Goal: Find contact information: Find contact information

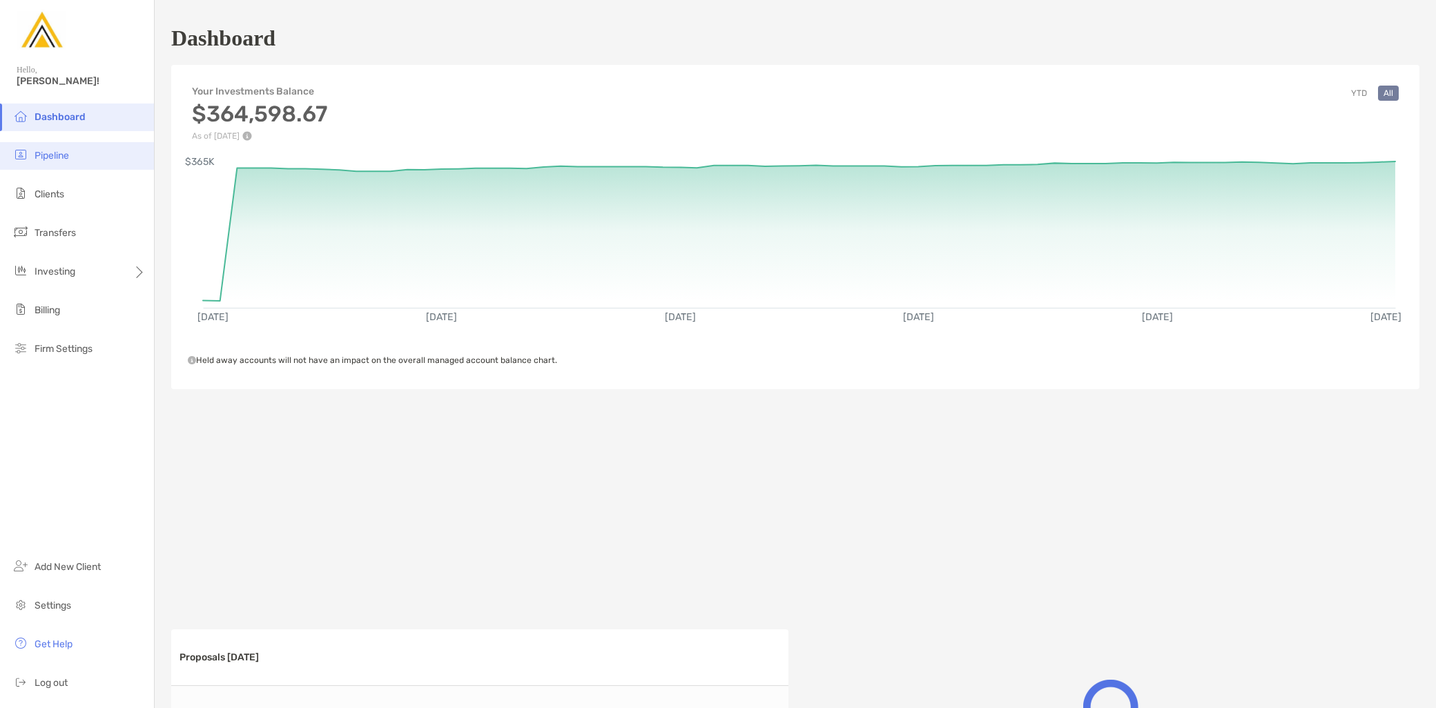
click at [93, 153] on li "Pipeline" at bounding box center [77, 156] width 154 height 28
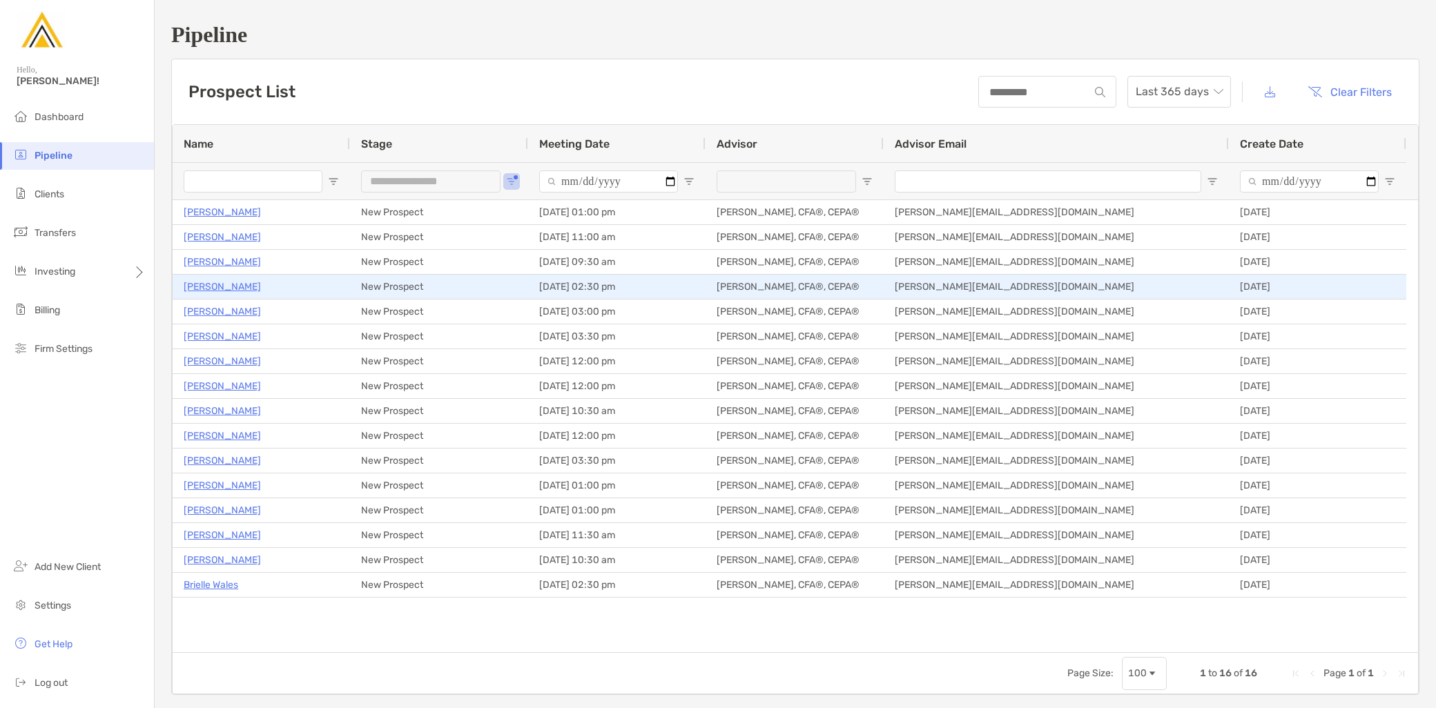
click at [244, 287] on p "Kristina Shiroka" at bounding box center [222, 286] width 77 height 17
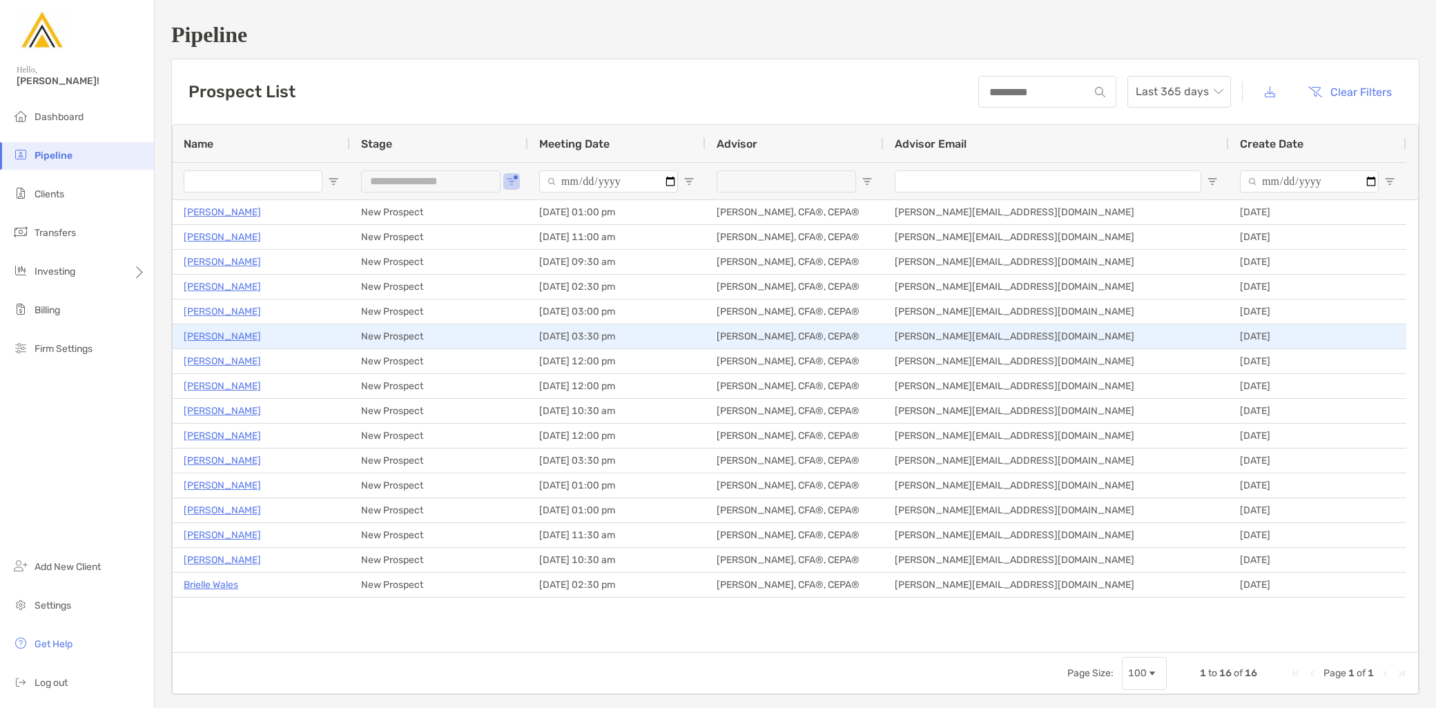
click at [226, 333] on p "Jay Camoney" at bounding box center [222, 336] width 77 height 17
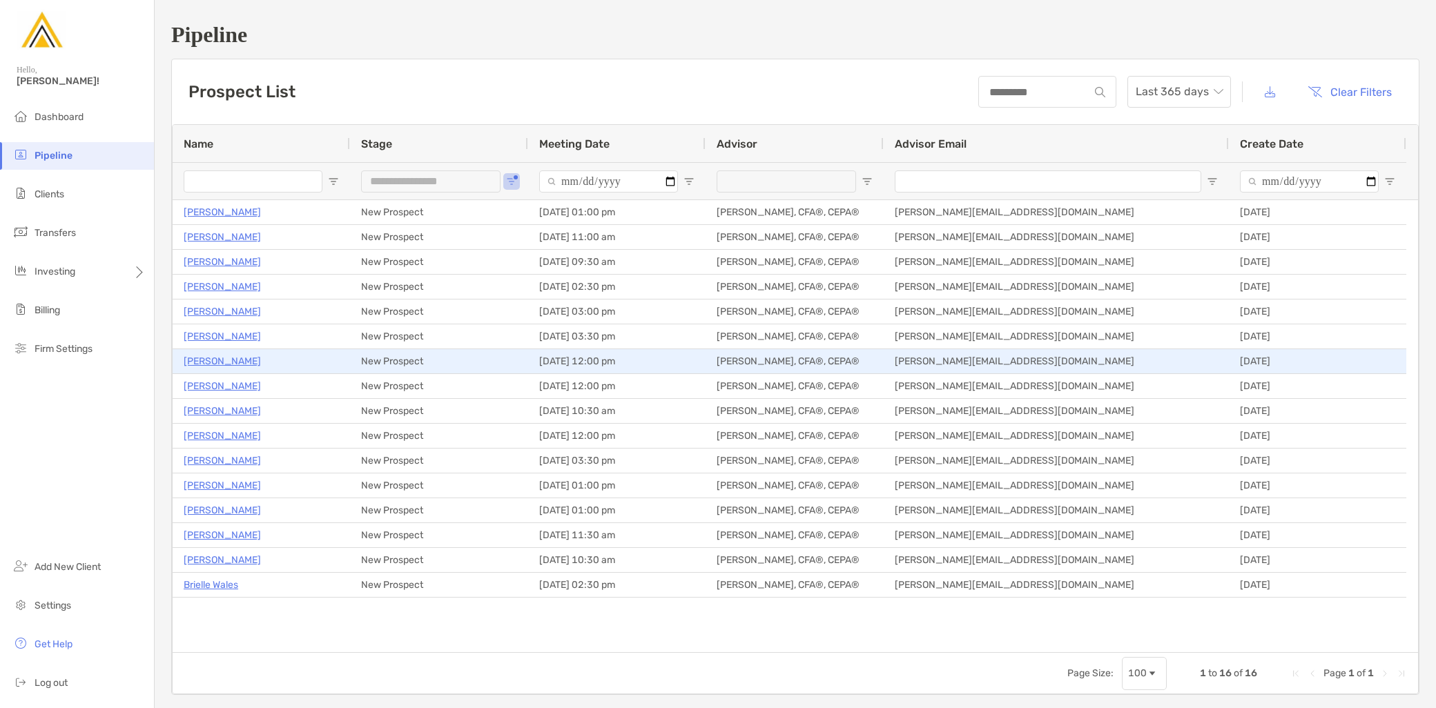
click at [189, 363] on p "Amit Roy" at bounding box center [222, 361] width 77 height 17
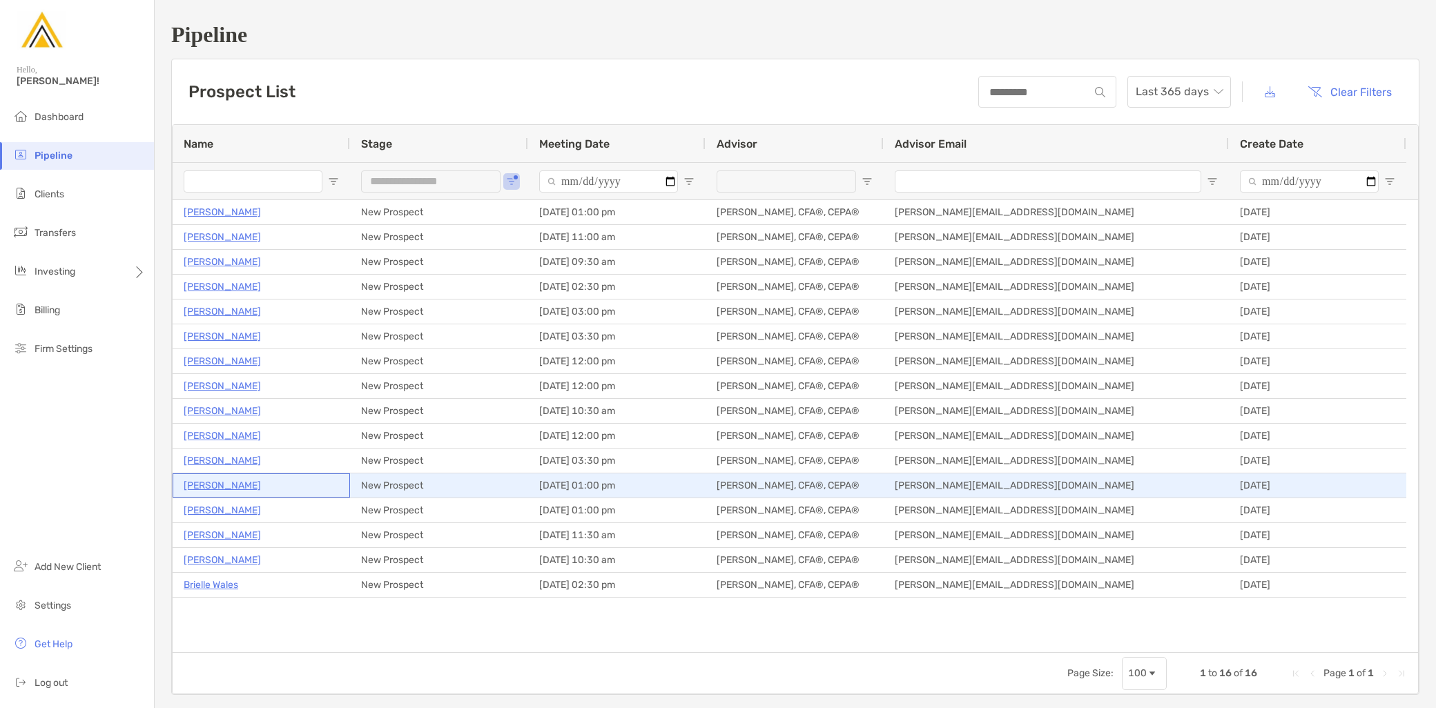
click at [211, 485] on p "Liam Hamill" at bounding box center [222, 485] width 77 height 17
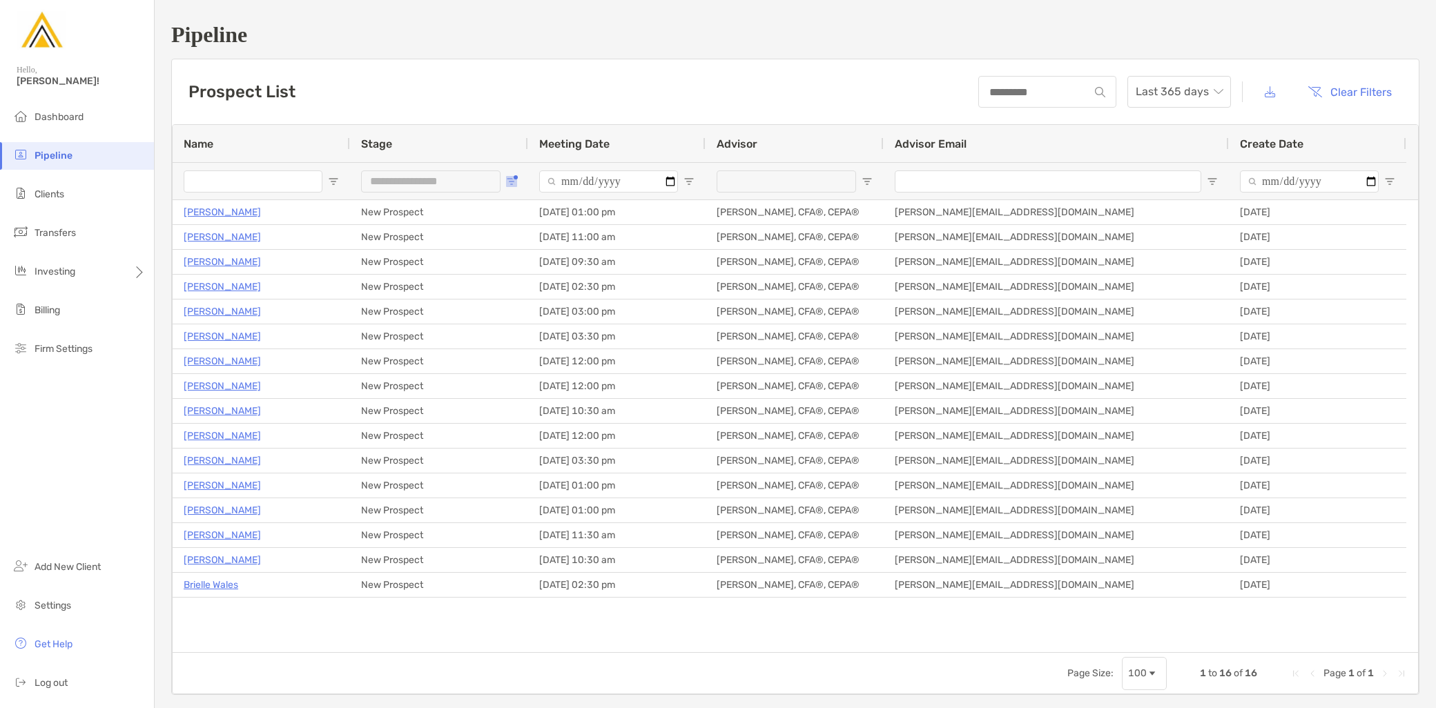
click at [511, 178] on span "Open Filter Menu" at bounding box center [511, 181] width 11 height 11
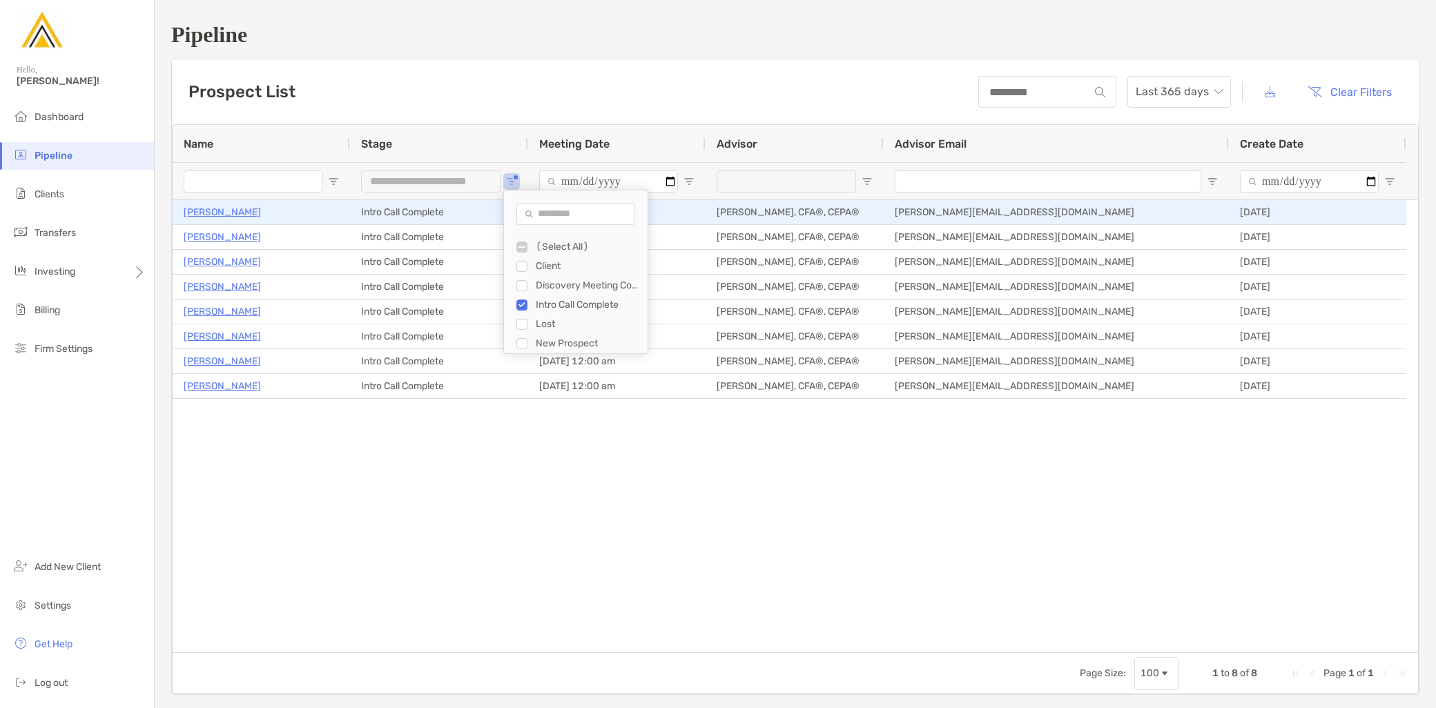
click at [228, 212] on p "Kevin Winnie" at bounding box center [222, 212] width 77 height 17
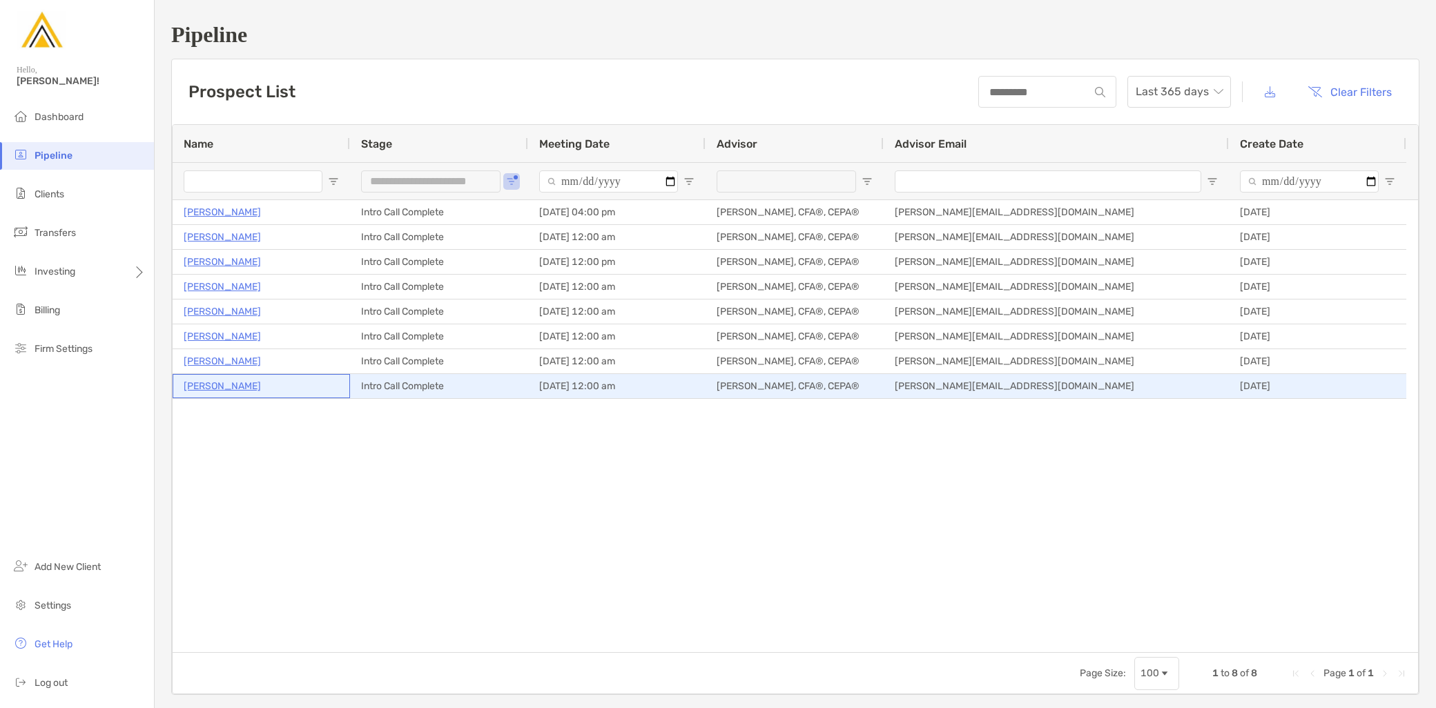
click at [229, 385] on p "Bobby Kozora" at bounding box center [222, 386] width 77 height 17
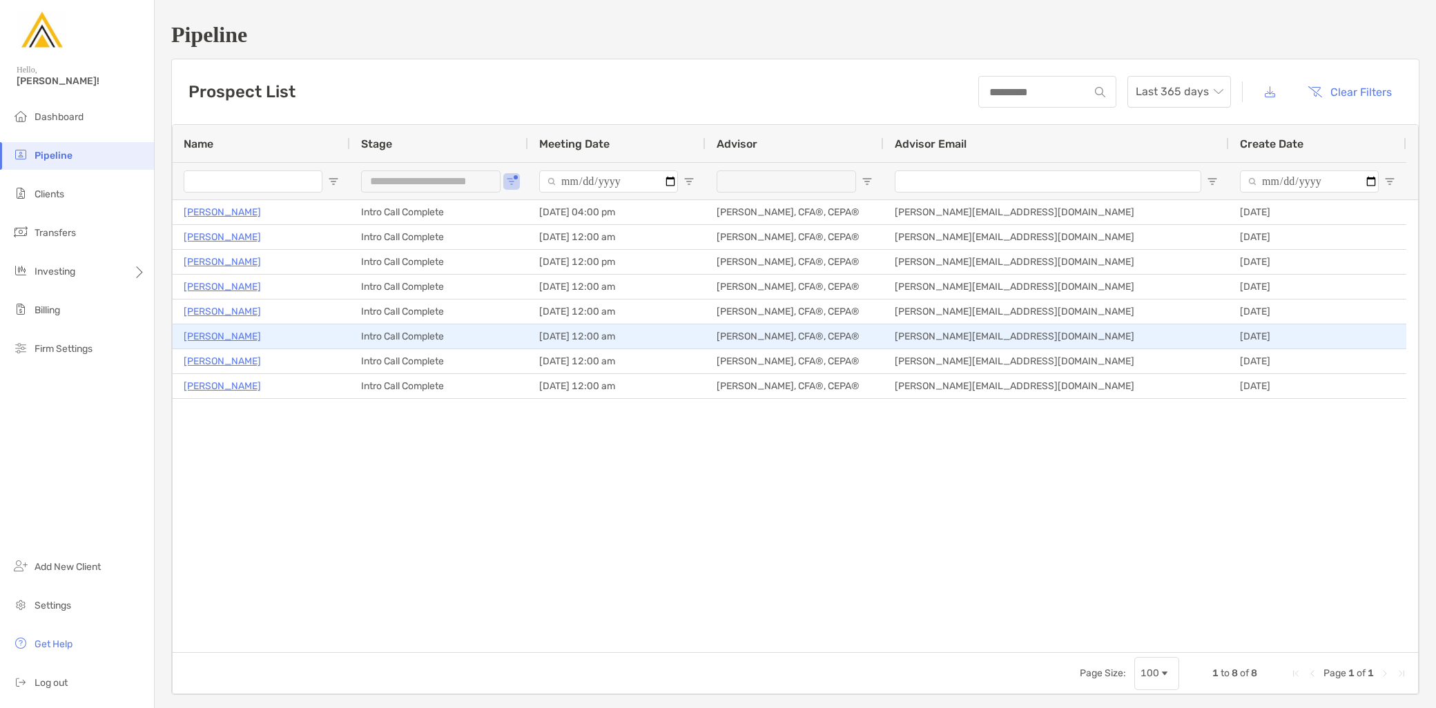
click at [239, 337] on p "Ravi Yeleswarapu" at bounding box center [222, 336] width 77 height 17
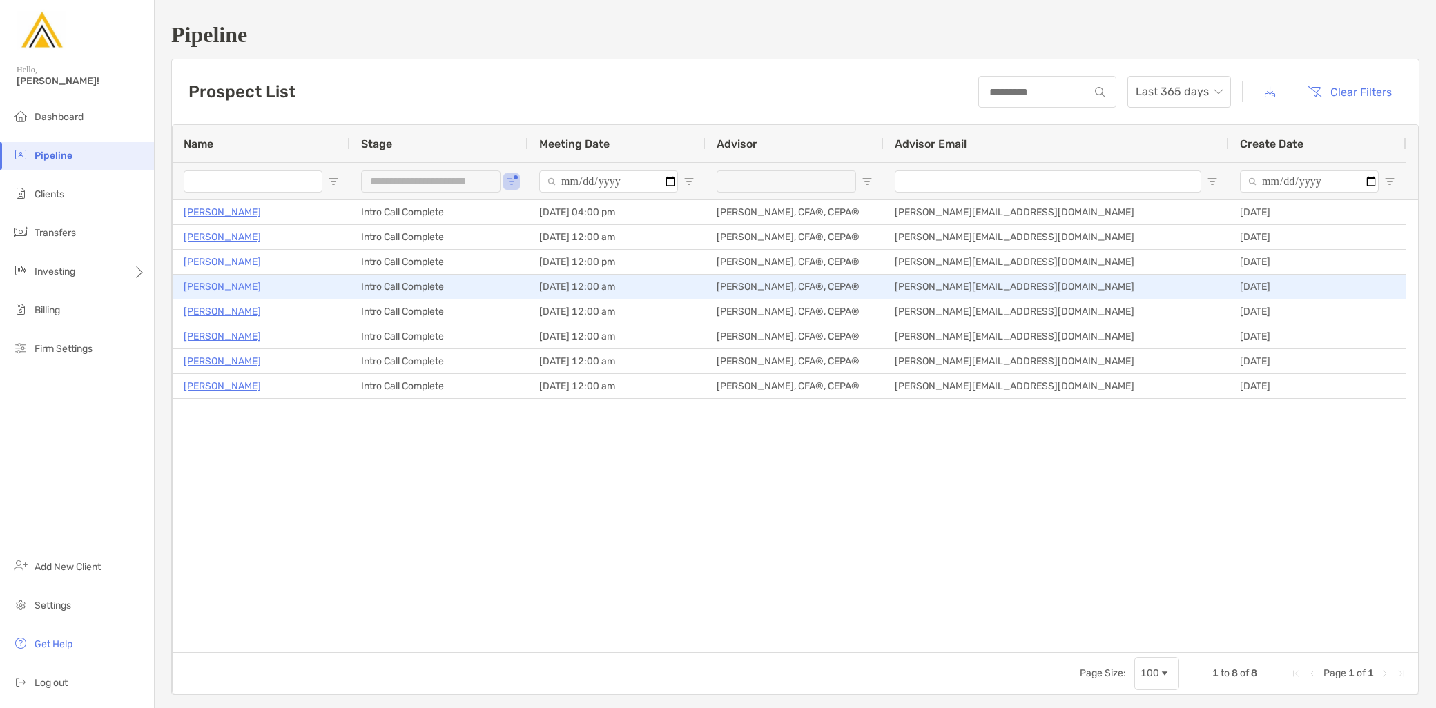
click at [219, 288] on p "Victoria Hall" at bounding box center [222, 286] width 77 height 17
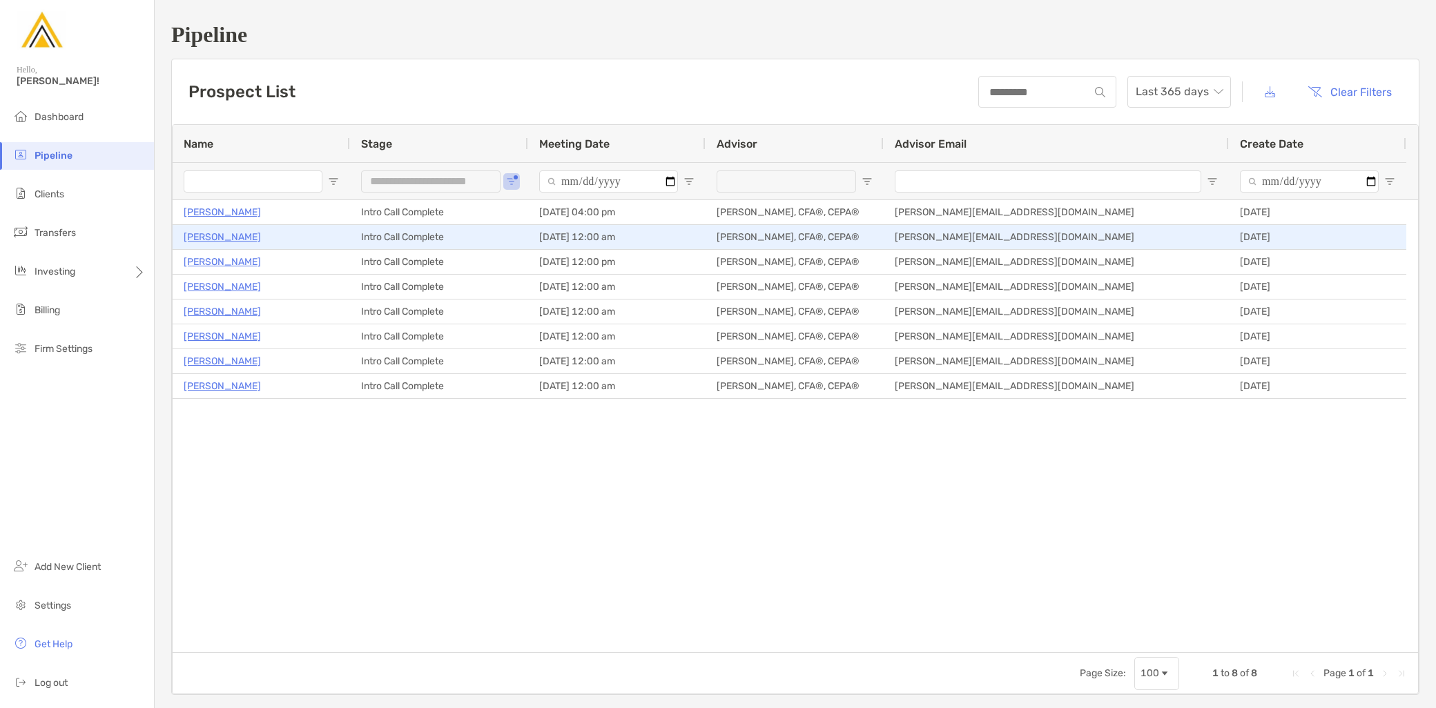
click at [223, 235] on p "Thomas Stoll" at bounding box center [222, 236] width 77 height 17
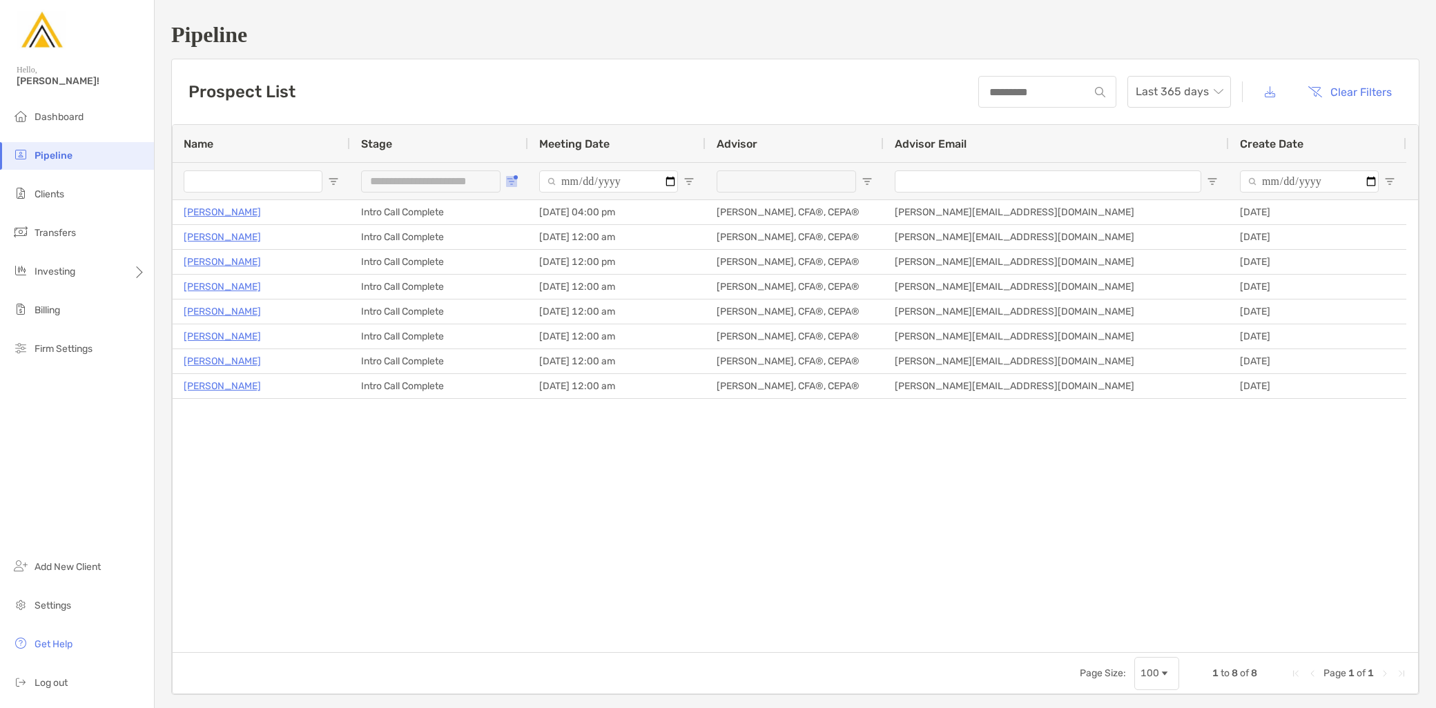
click at [507, 179] on span "Open Filter Menu" at bounding box center [511, 181] width 11 height 11
click at [525, 300] on div "Intro Call Complete" at bounding box center [581, 304] width 131 height 19
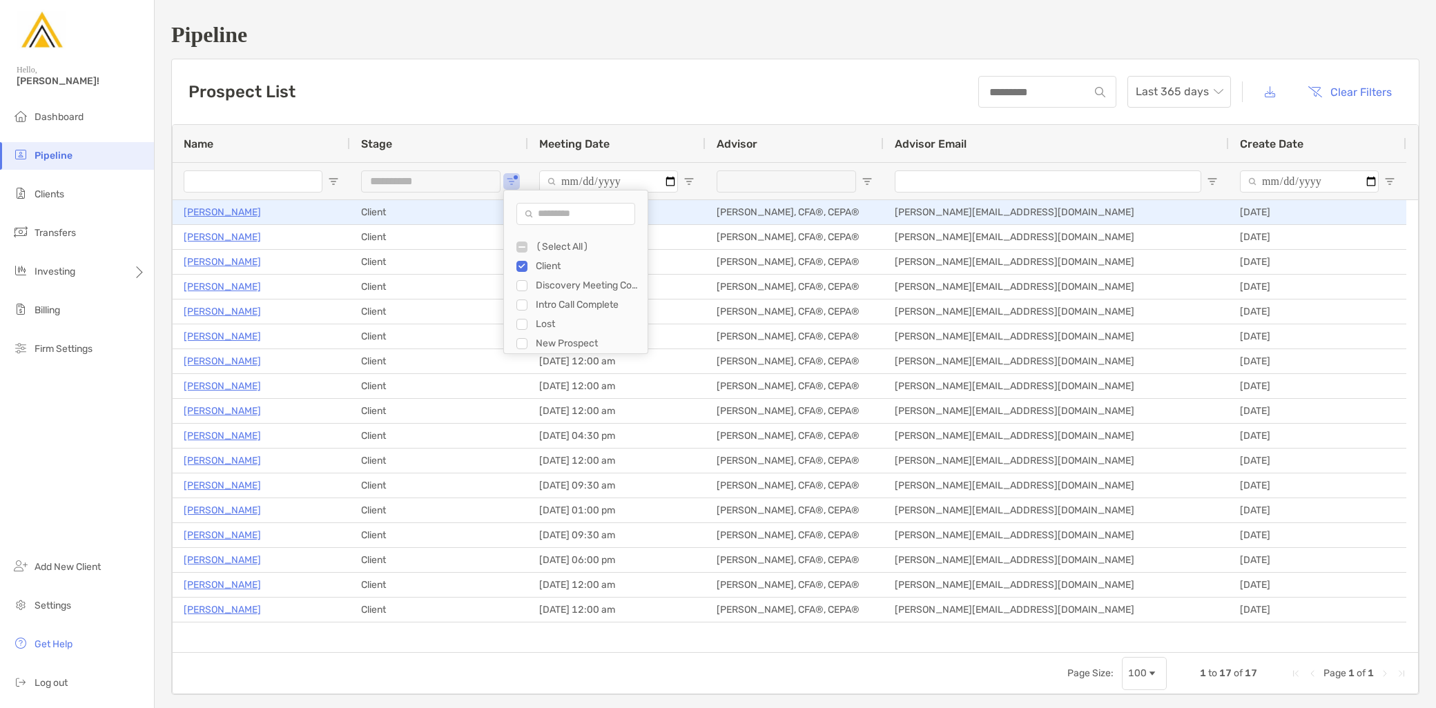
click at [224, 214] on p "Amanda Bilow" at bounding box center [222, 212] width 77 height 17
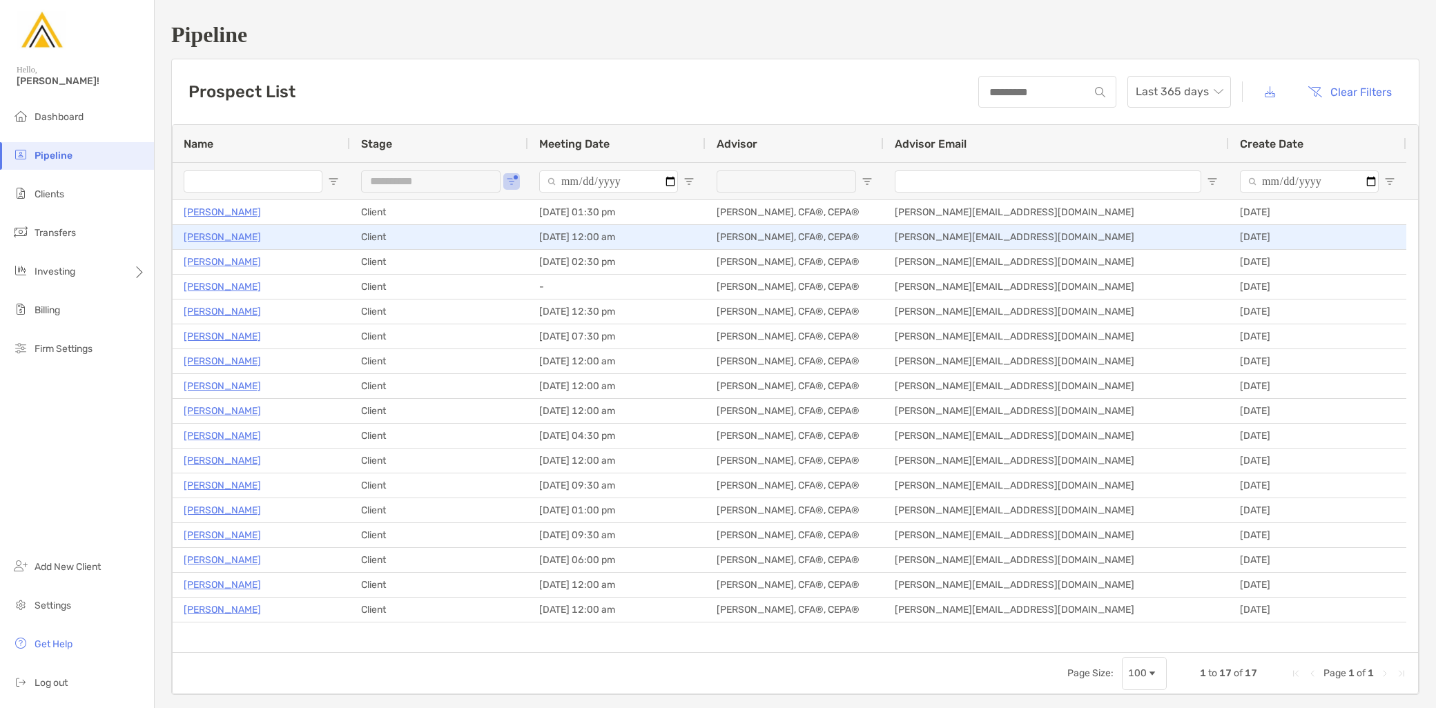
click at [222, 233] on p "[PERSON_NAME]" at bounding box center [222, 236] width 77 height 17
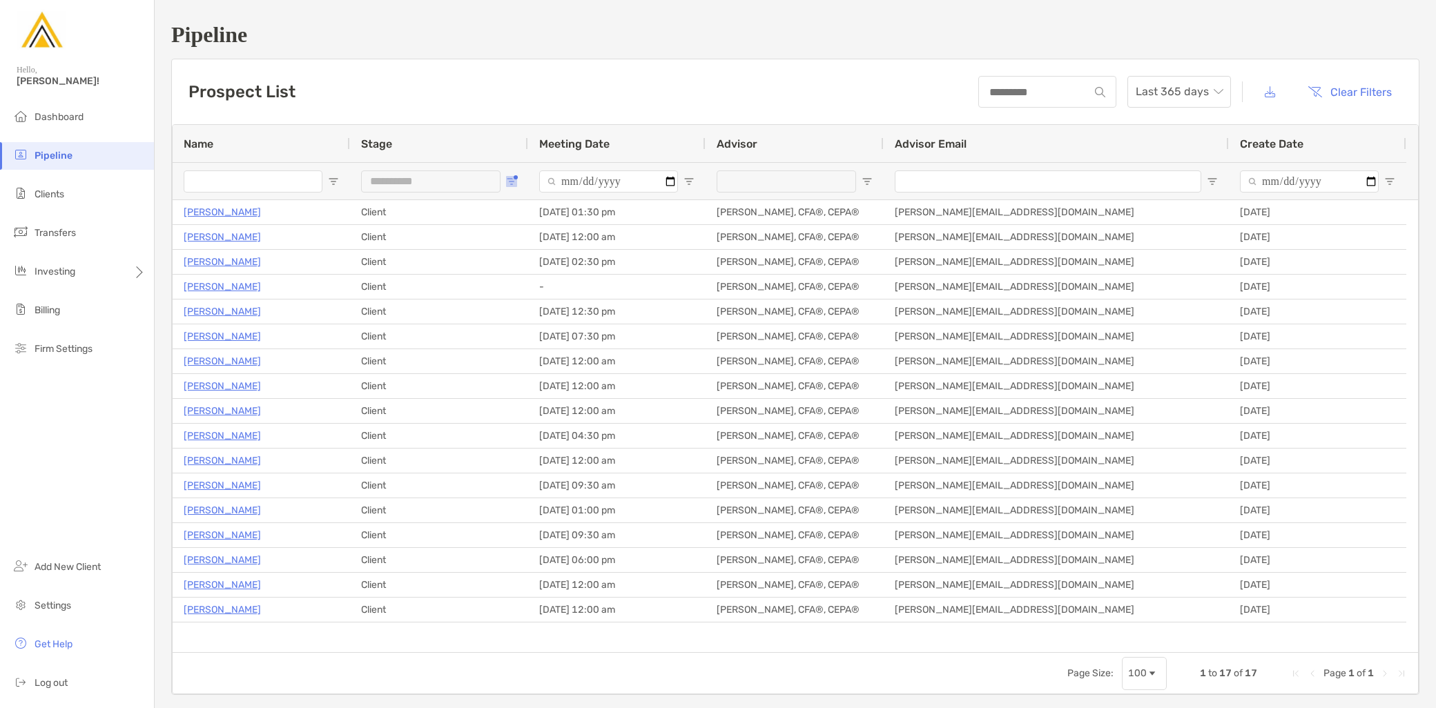
click at [513, 176] on button "Open Filter Menu" at bounding box center [511, 181] width 11 height 11
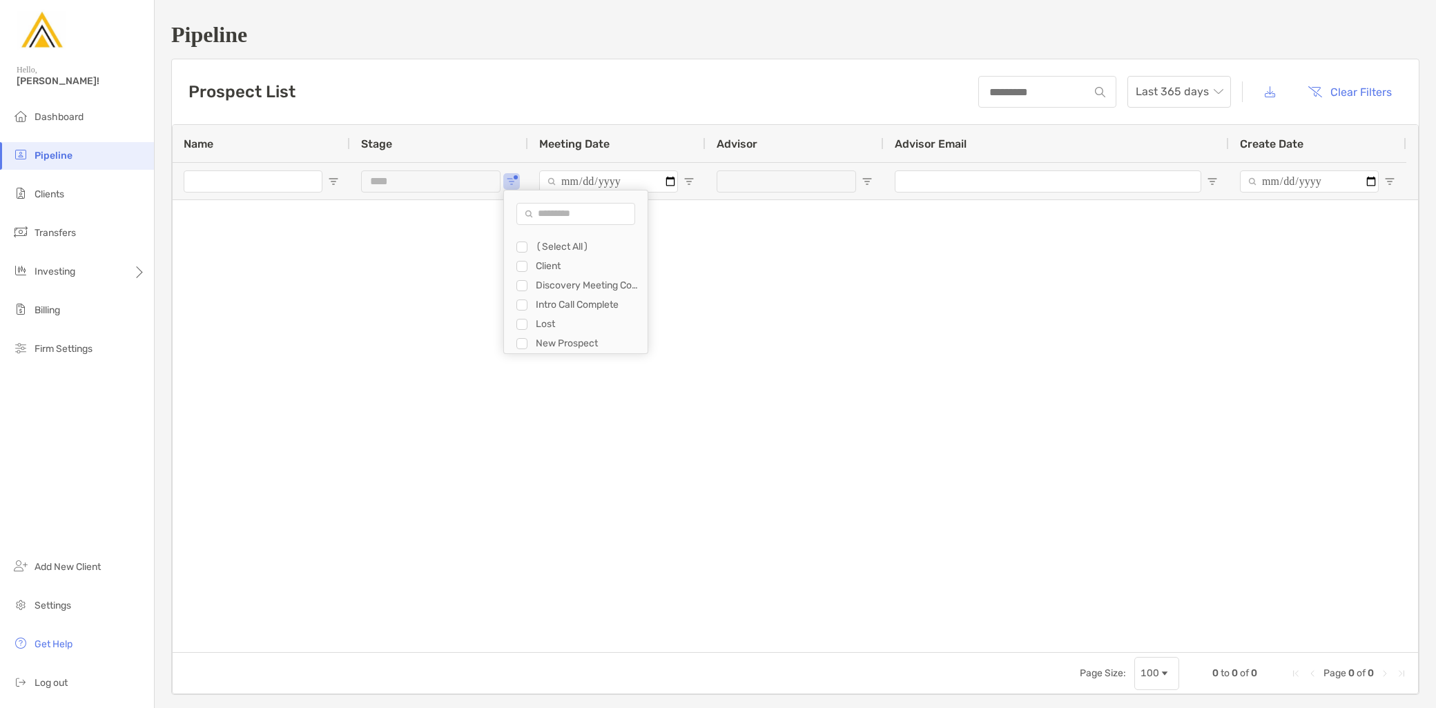
type input "**********"
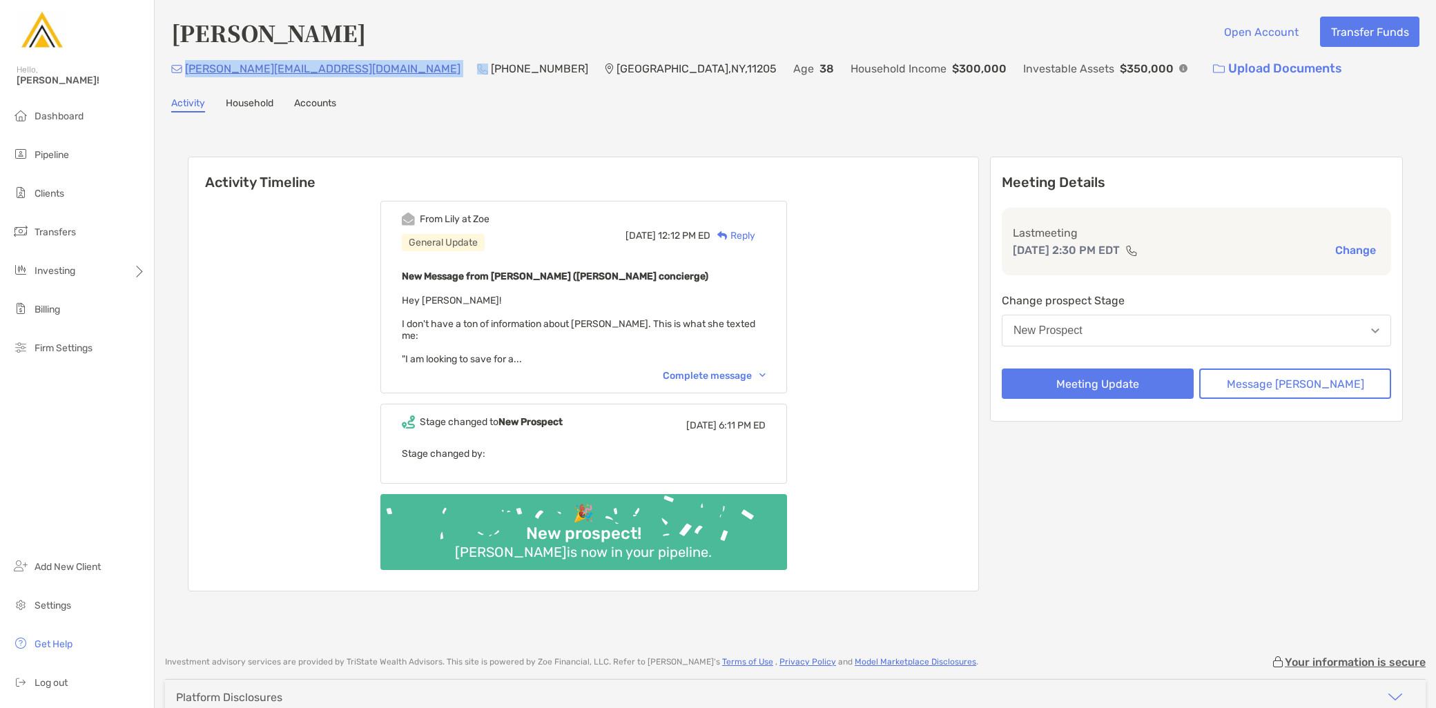
click at [183, 70] on div "kristina.shiroka@gmail.com (917) 514-0417 Brooklyn , NY , 11205 Age 38 Househol…" at bounding box center [795, 69] width 1248 height 30
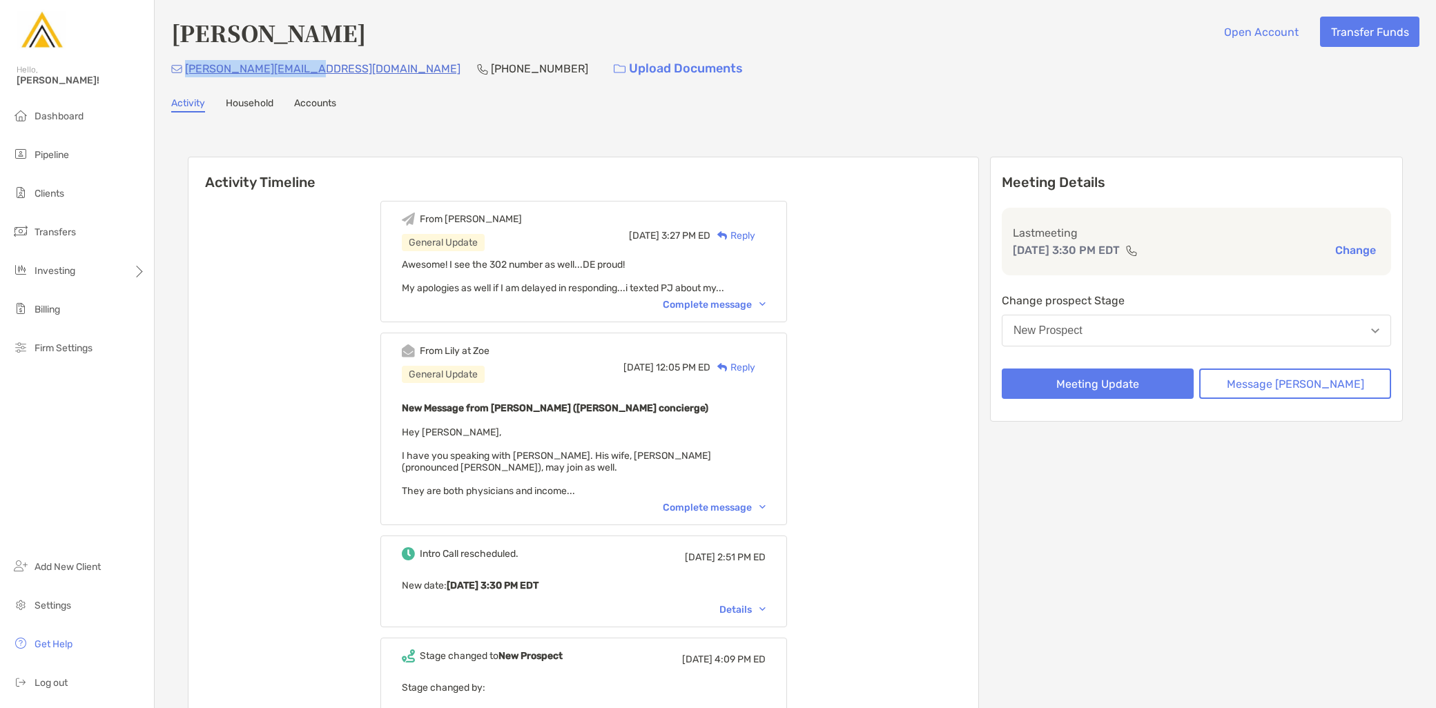
drag, startPoint x: 315, startPoint y: 67, endPoint x: 185, endPoint y: 71, distance: 129.8
click at [185, 71] on div "jay.camoney@gmail.com (302) 824-4739 Upload Documents" at bounding box center [795, 69] width 1248 height 30
copy p "jay.camoney@gmail.com"
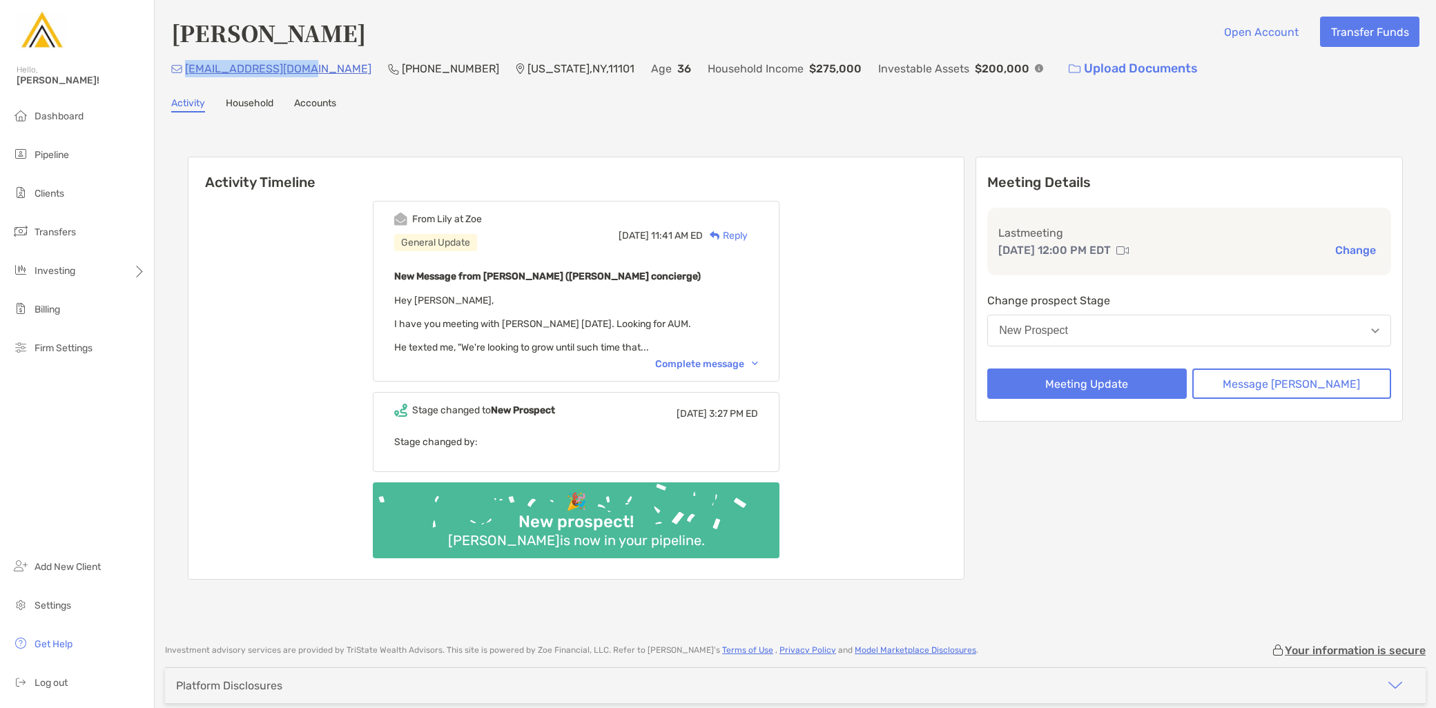
click at [185, 78] on div "[EMAIL_ADDRESS][DOMAIN_NAME] [PHONE_NUMBER] [US_STATE][GEOGRAPHIC_DATA] Age [DE…" at bounding box center [795, 69] width 1248 height 30
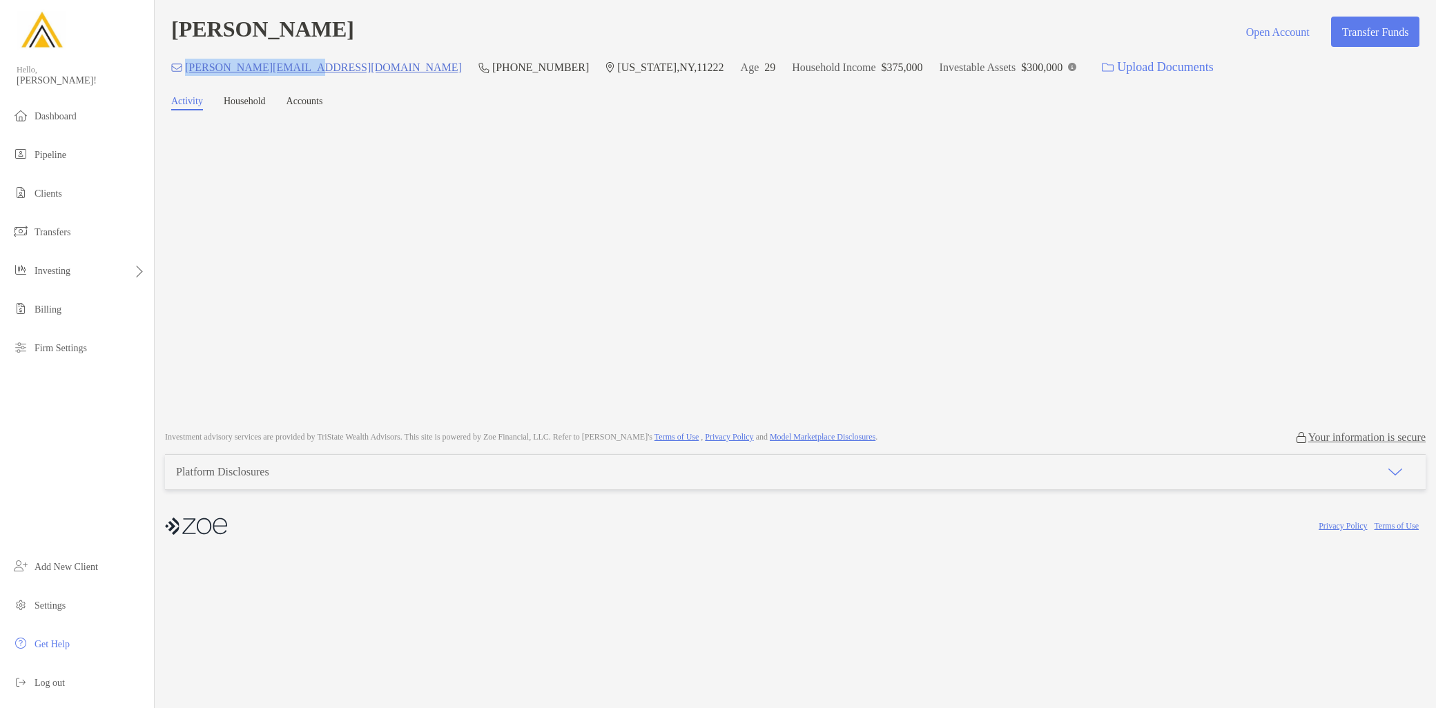
drag, startPoint x: 307, startPoint y: 69, endPoint x: 184, endPoint y: 79, distance: 124.0
click at [184, 79] on div "hamill.liam@gmail.com (347) 654-2418 New York , NY , 11222 Age 29 Household Inc…" at bounding box center [795, 67] width 1248 height 30
copy p "hamill.liam@gmail.com"
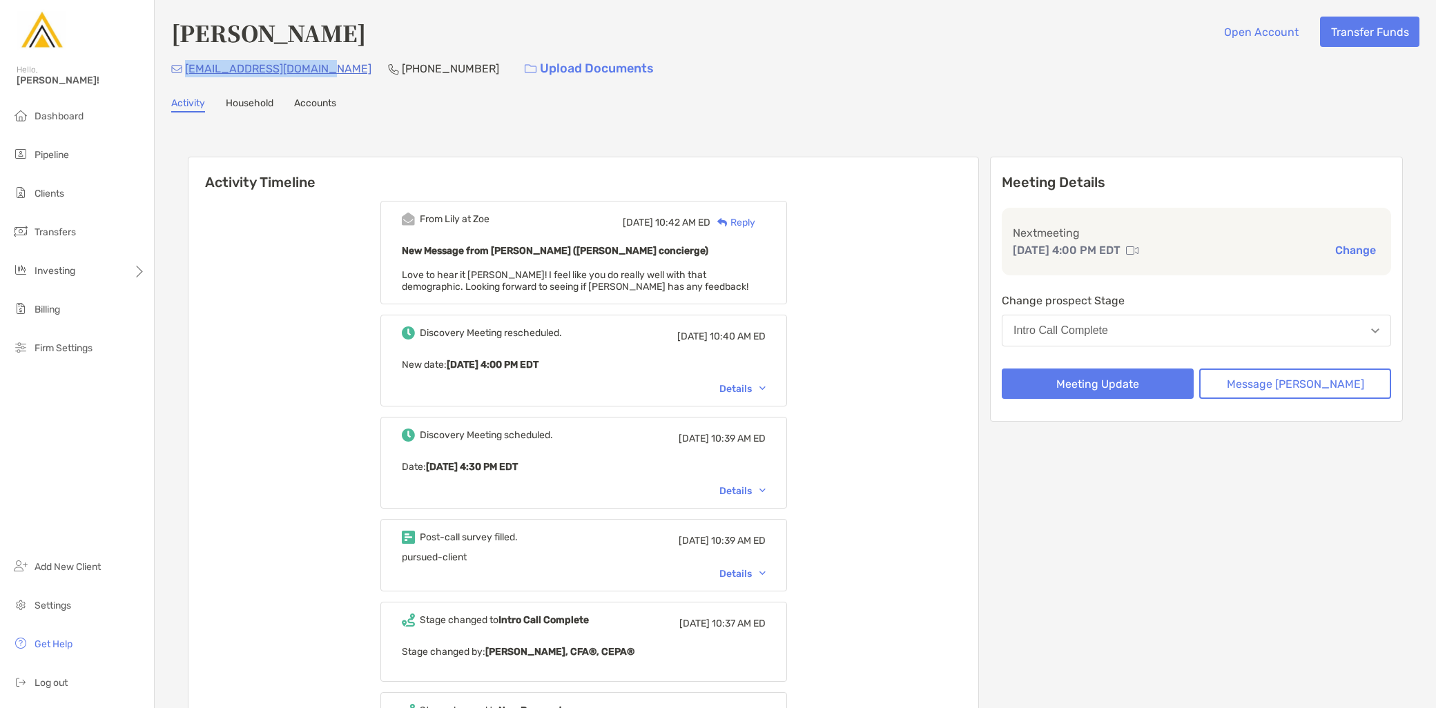
drag, startPoint x: 0, startPoint y: 0, endPoint x: 184, endPoint y: 79, distance: 200.6
click at [184, 79] on div "kevinwinnie94@gmail.com (914) 490-2708 Upload Documents" at bounding box center [795, 69] width 1248 height 30
copy p "kevinwinnie94@gmail.com"
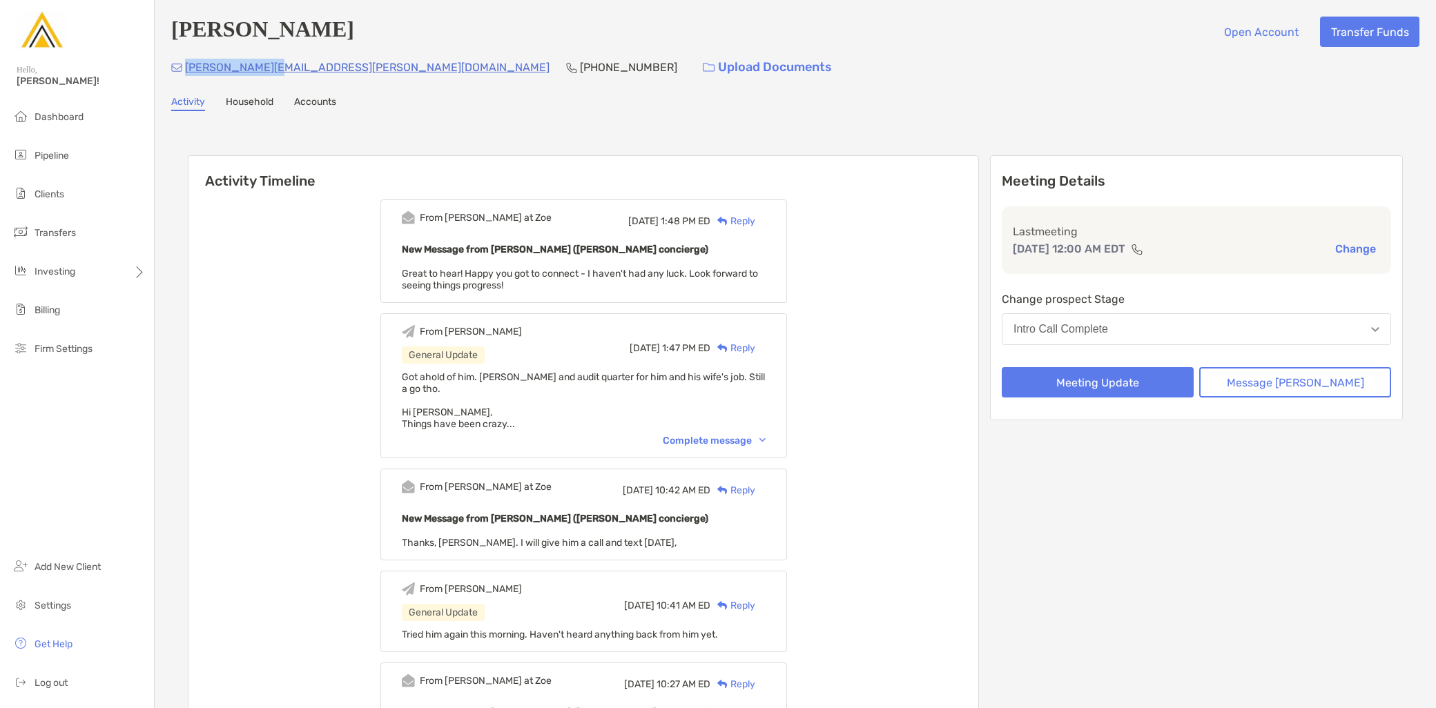
click at [187, 67] on div "[PERSON_NAME][EMAIL_ADDRESS][PERSON_NAME][DOMAIN_NAME] [PHONE_NUMBER] Upload Do…" at bounding box center [795, 67] width 1248 height 30
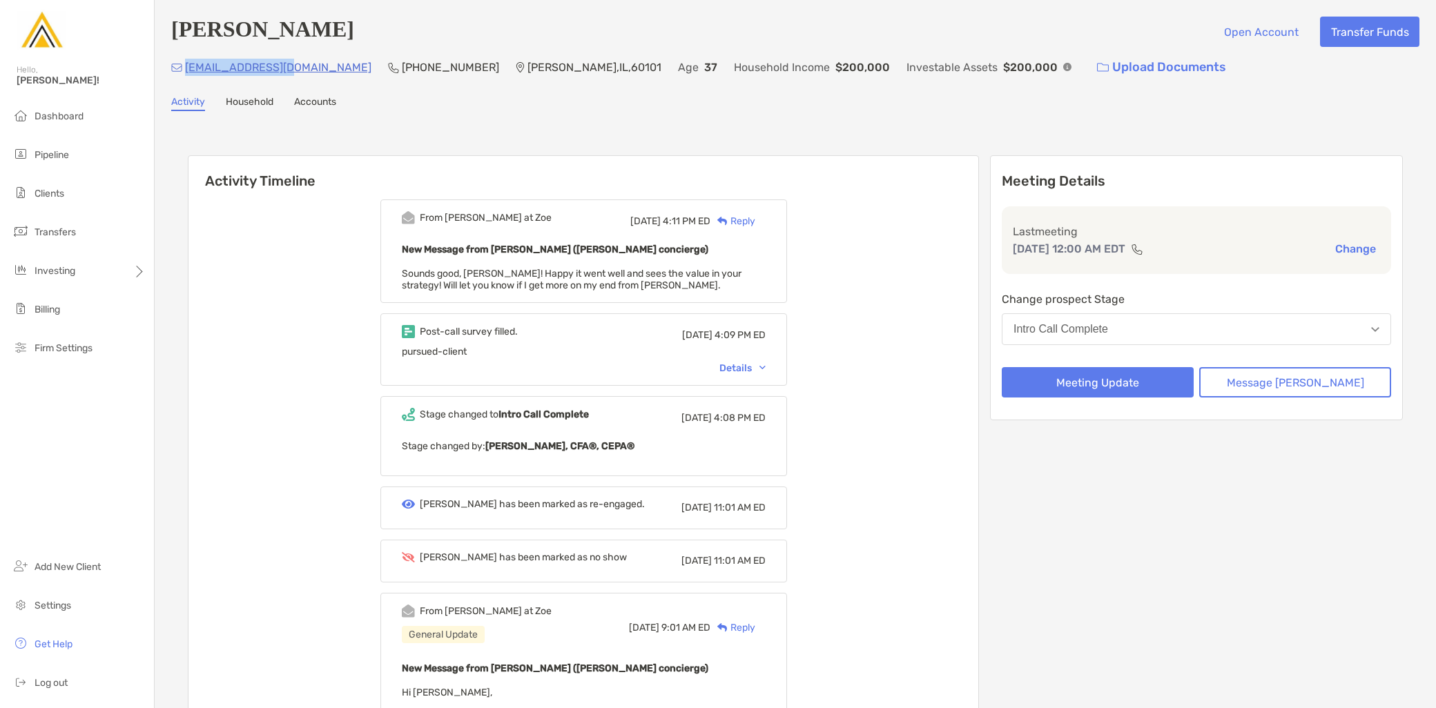
click at [186, 70] on div "[EMAIL_ADDRESS][DOMAIN_NAME] (813) 335-[GEOGRAPHIC_DATA] Age [DEMOGRAPHIC_DATA]…" at bounding box center [795, 67] width 1248 height 30
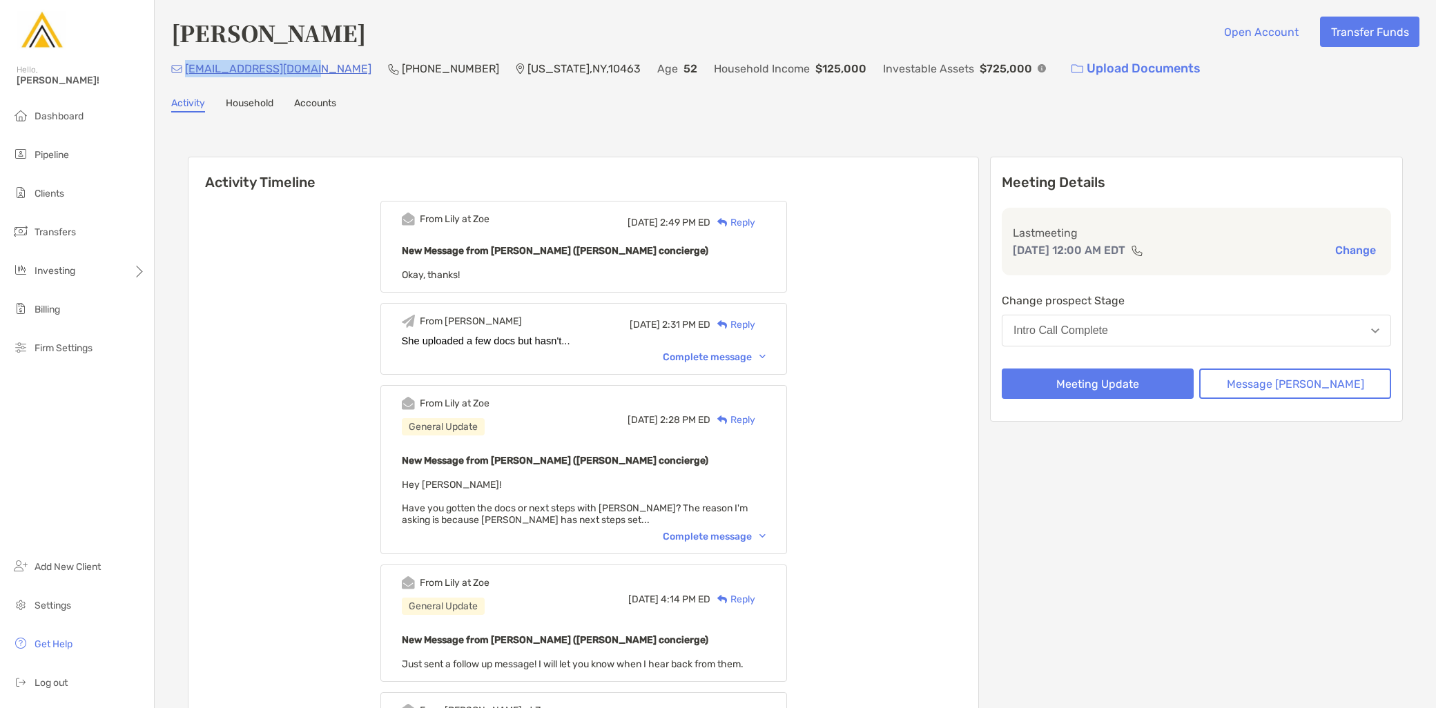
drag, startPoint x: 0, startPoint y: 0, endPoint x: 184, endPoint y: 66, distance: 195.2
click at [184, 66] on div "toriahallny@yahoo.com (646) 643-7179 New York , NY , 10463 Age 52 Household Inc…" at bounding box center [795, 69] width 1248 height 30
copy p "toriahallny@yahoo.com"
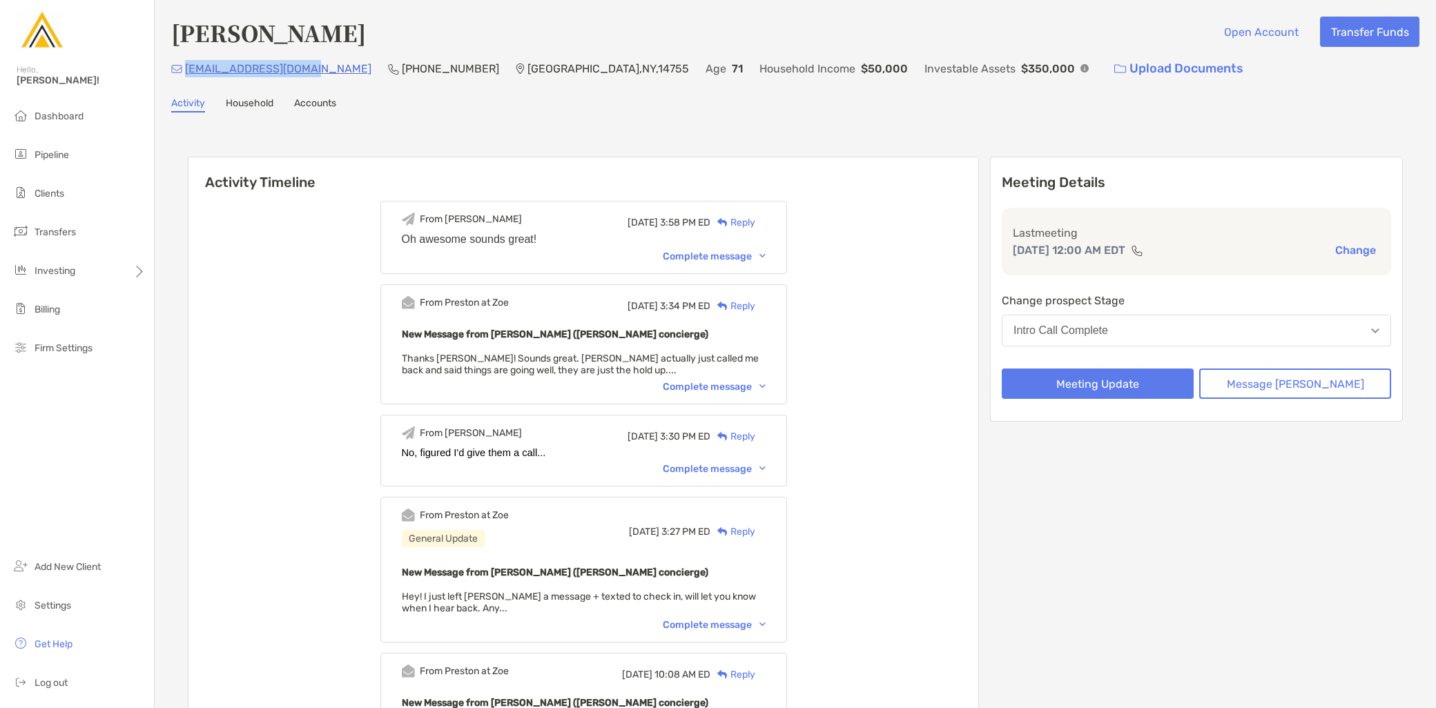
drag, startPoint x: 0, startPoint y: 0, endPoint x: 184, endPoint y: 77, distance: 199.6
click at [184, 77] on div "stollmtnest@gmail.com (716) 338-2211 Little Valley , NY , 14755 Age 71 Househol…" at bounding box center [795, 69] width 1248 height 30
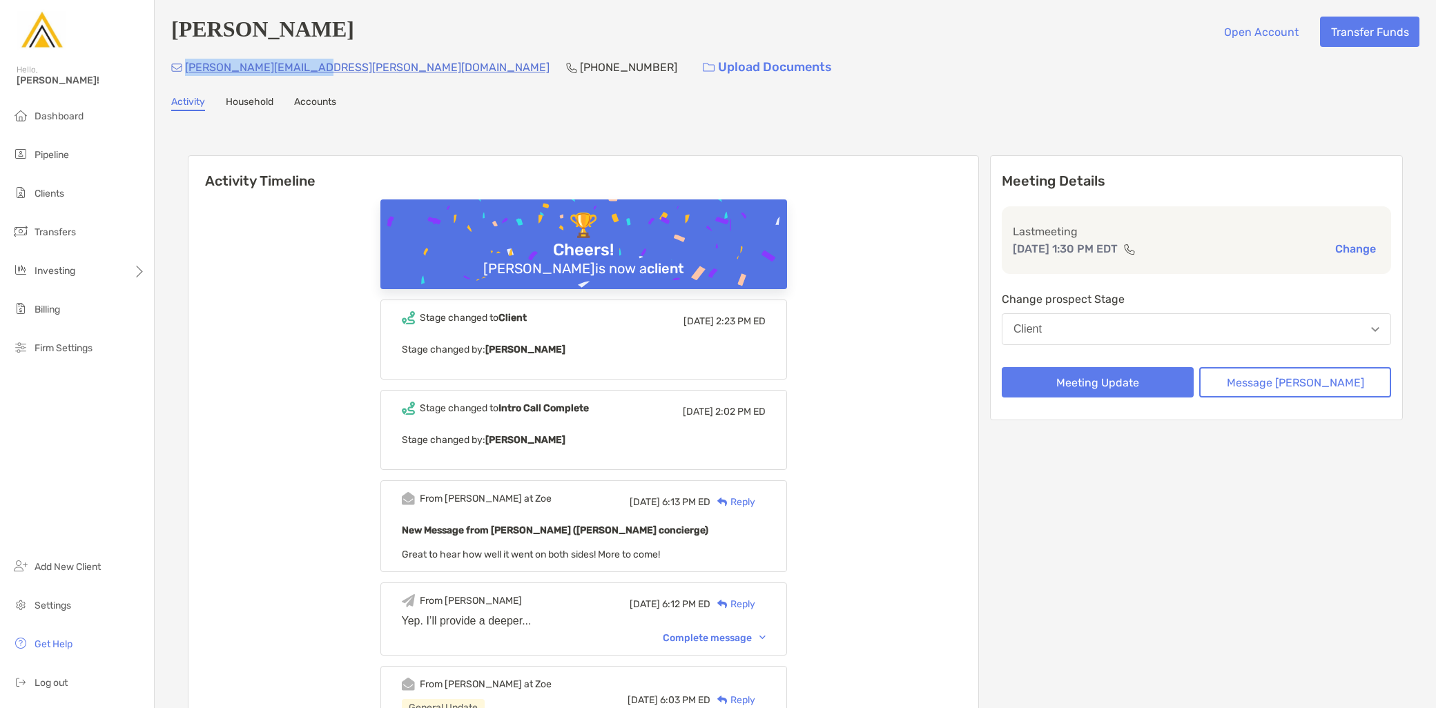
drag, startPoint x: 321, startPoint y: 68, endPoint x: 186, endPoint y: 71, distance: 134.6
click at [186, 71] on div "amanda.bilow@gmail.com (302) 222-7764 Upload Documents" at bounding box center [795, 67] width 1248 height 30
copy p "amanda.bilow@gmail.com"
